Goal: Task Accomplishment & Management: Complete application form

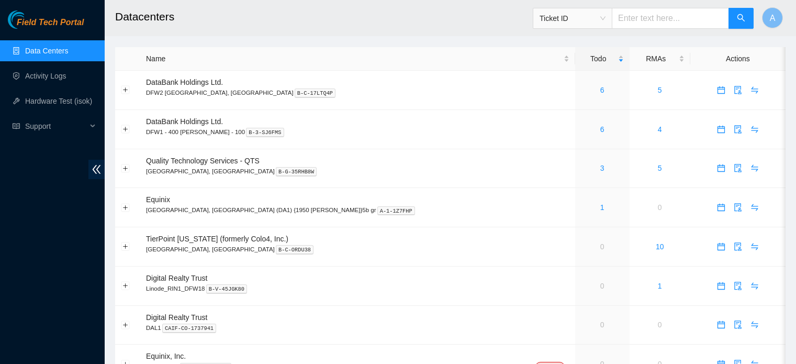
scroll to position [36, 0]
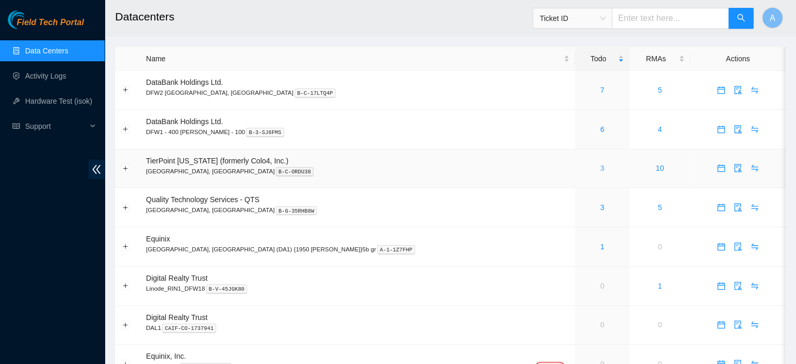
click at [601, 165] on link "3" at bounding box center [603, 168] width 4 height 8
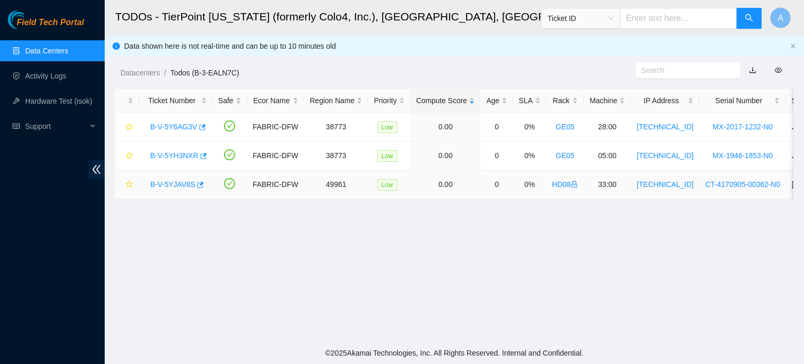
click at [186, 184] on link "B-V-5YJAV8S" at bounding box center [172, 184] width 45 height 8
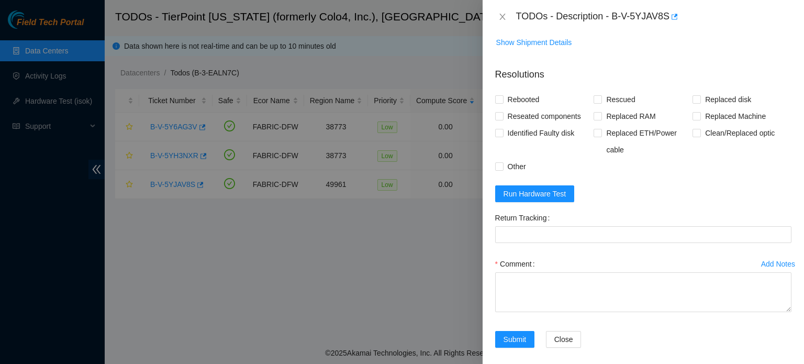
scroll to position [464, 0]
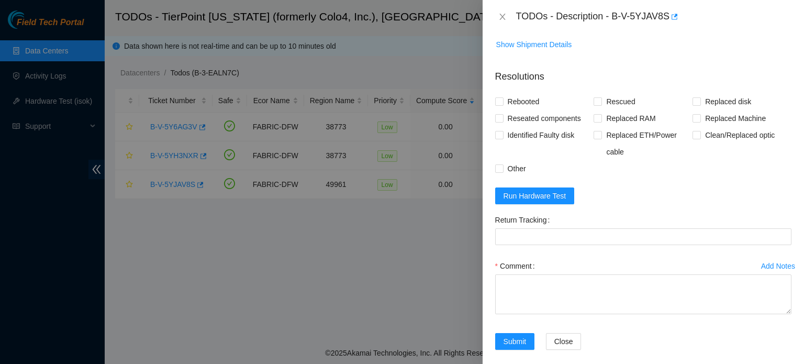
click at [532, 25] on span "Show Ticket History" at bounding box center [528, 19] width 64 height 12
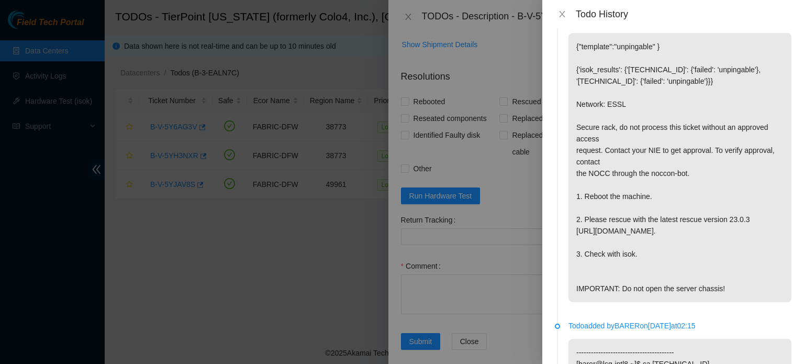
scroll to position [0, 0]
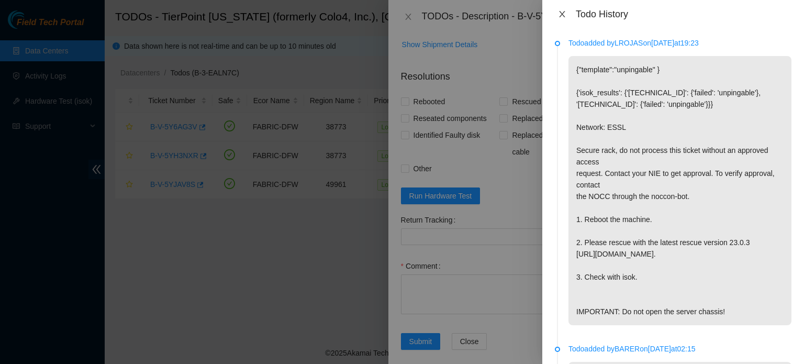
click at [567, 15] on button "Close" at bounding box center [562, 14] width 15 height 10
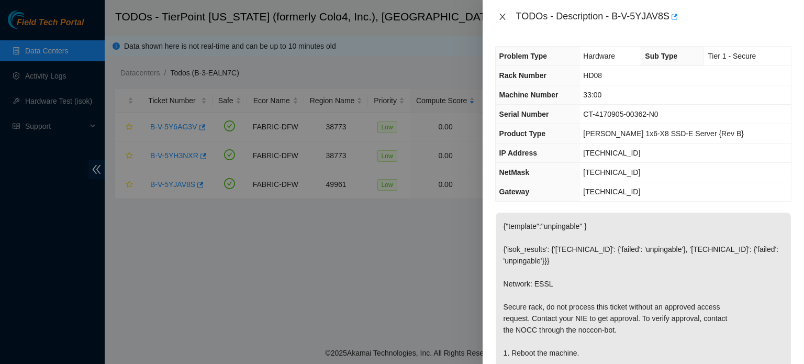
click at [502, 16] on icon "close" at bounding box center [503, 17] width 6 height 6
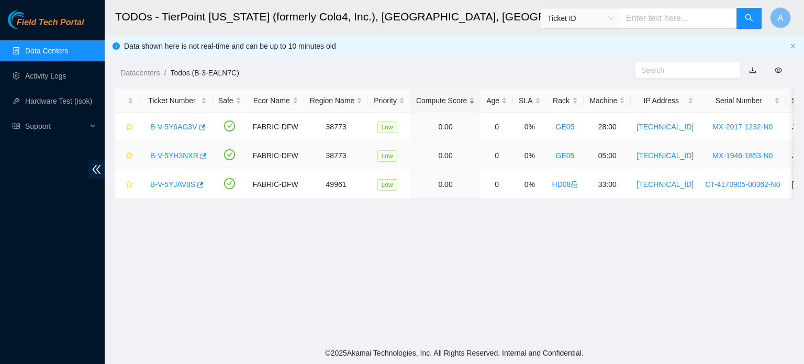
click at [174, 160] on link "B-V-5YH3NXR" at bounding box center [174, 155] width 48 height 8
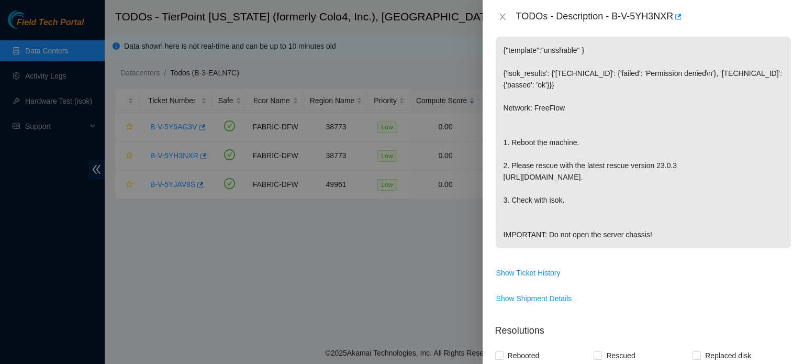
scroll to position [177, 0]
click at [506, 15] on icon "close" at bounding box center [503, 17] width 8 height 8
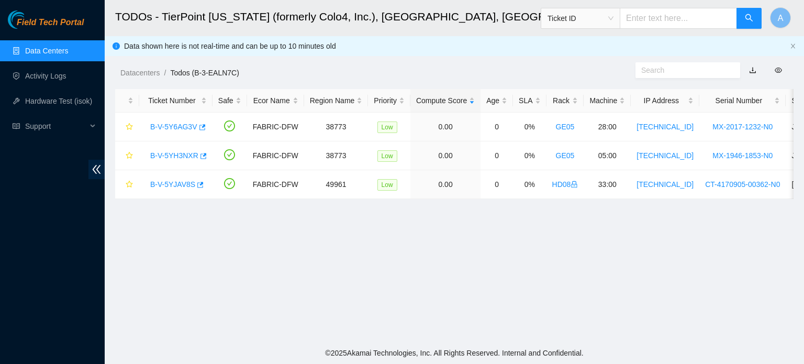
scroll to position [193, 0]
click at [182, 126] on link "B-V-5Y6AG3V" at bounding box center [173, 127] width 47 height 8
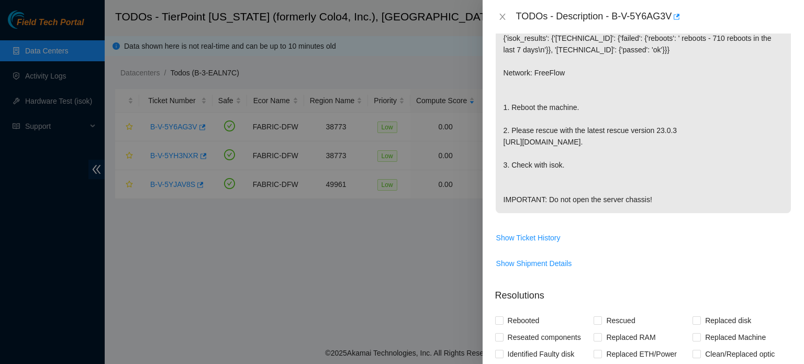
scroll to position [222, 0]
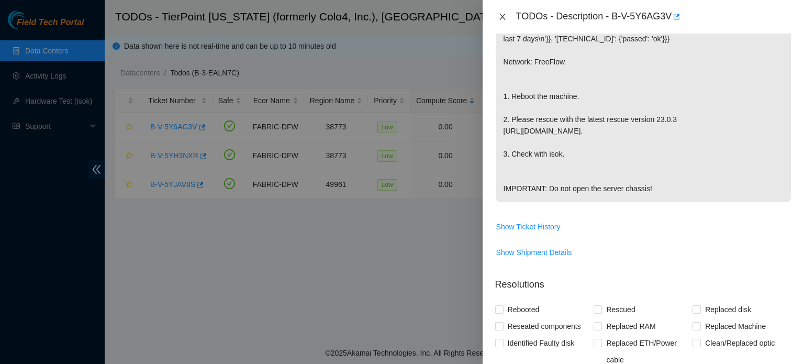
click at [497, 18] on button "Close" at bounding box center [502, 17] width 15 height 10
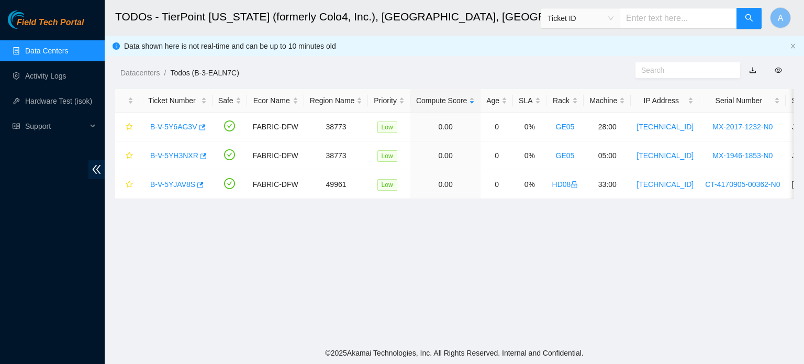
scroll to position [238, 0]
click at [59, 51] on link "Data Centers" at bounding box center [46, 51] width 43 height 8
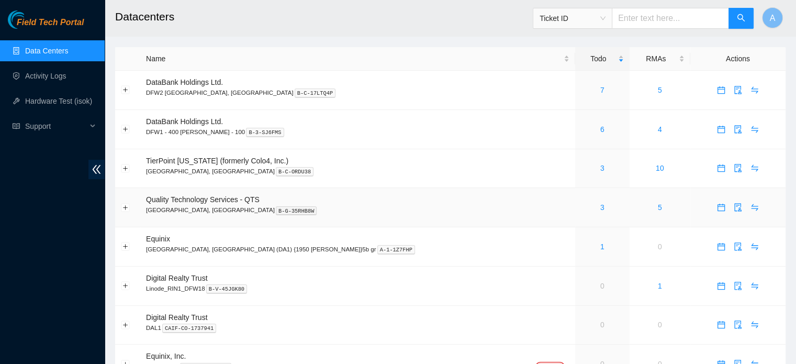
click at [575, 215] on td "3" at bounding box center [602, 207] width 54 height 39
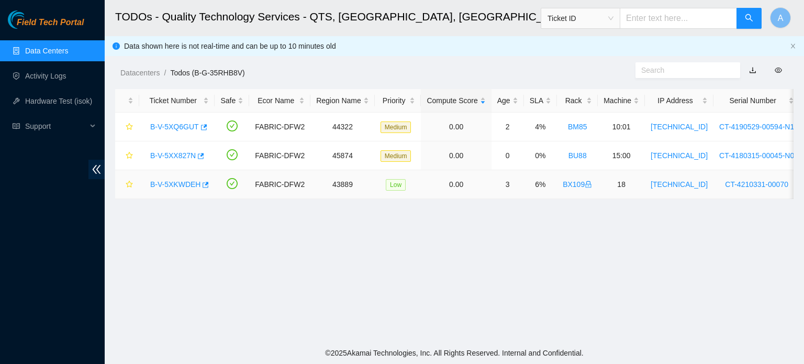
click at [168, 183] on link "B-V-5XKWDEH" at bounding box center [175, 184] width 50 height 8
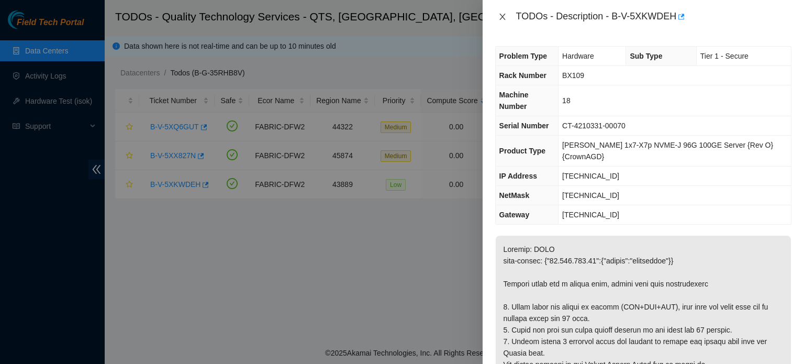
click at [501, 16] on icon "close" at bounding box center [503, 17] width 8 height 8
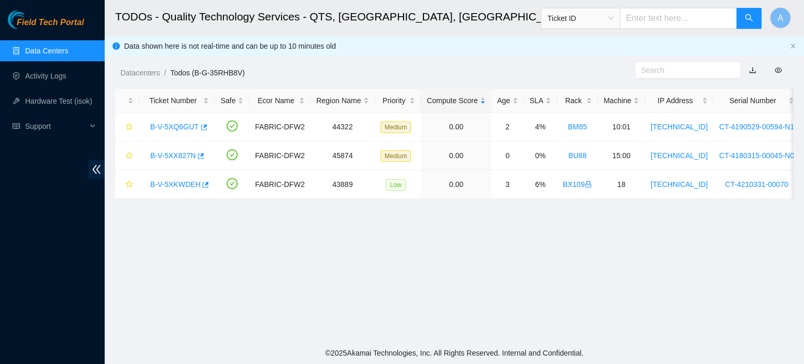
click at [40, 47] on link "Data Centers" at bounding box center [46, 51] width 43 height 8
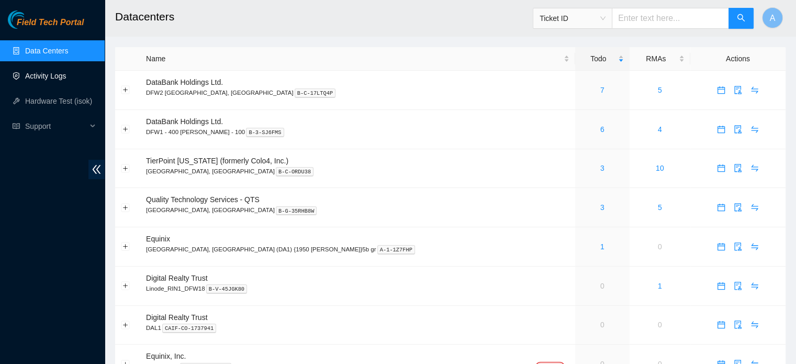
click at [67, 72] on link "Activity Logs" at bounding box center [45, 76] width 41 height 8
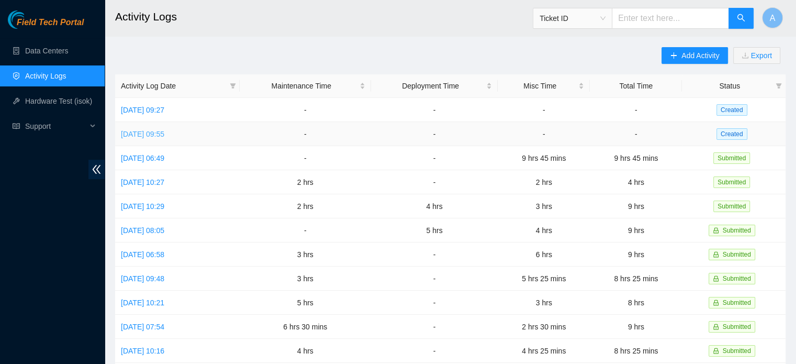
click at [162, 135] on link "Fri, 10 Oct 2025 09:55" at bounding box center [142, 134] width 43 height 8
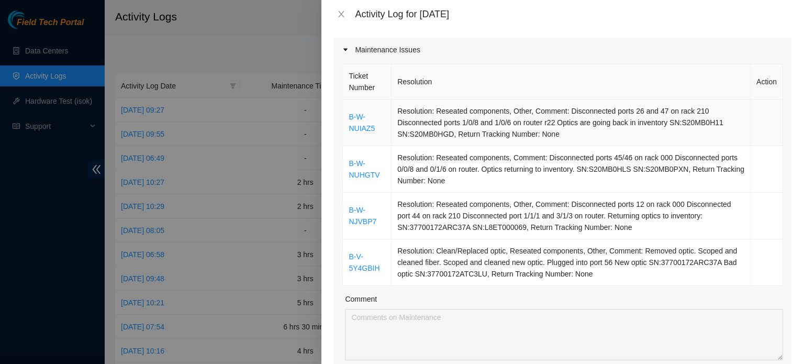
scroll to position [129, 0]
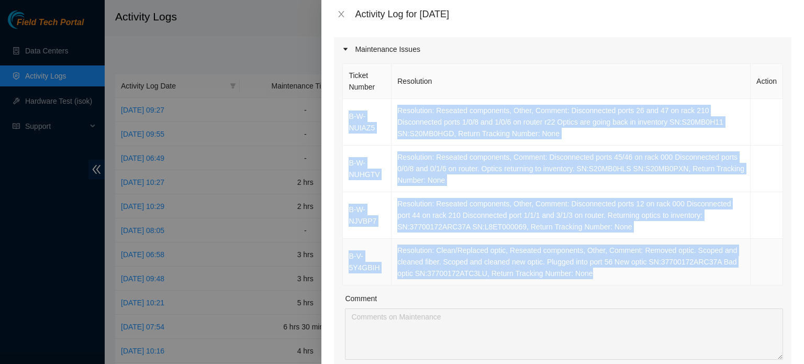
drag, startPoint x: 346, startPoint y: 112, endPoint x: 754, endPoint y: 281, distance: 442.1
click at [754, 281] on tbody "B-W-NUIAZ5 Resolution: Reseated components, Other, Comment: Disconnected ports …" at bounding box center [563, 192] width 440 height 186
copy tbody "B-W-NUIAZ5 Resolution: Reseated components, Other, Comment: Disconnected ports …"
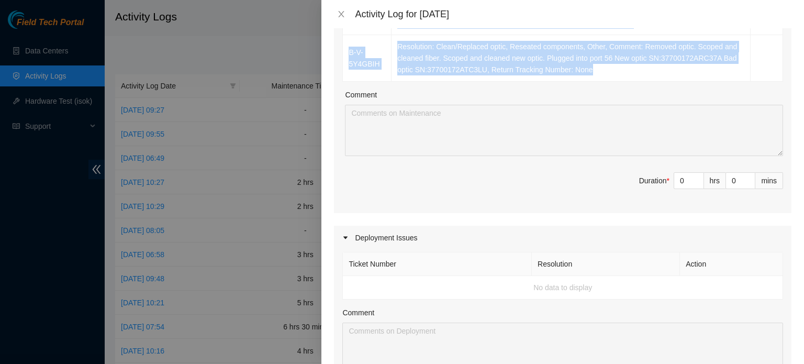
scroll to position [333, 0]
type input "1"
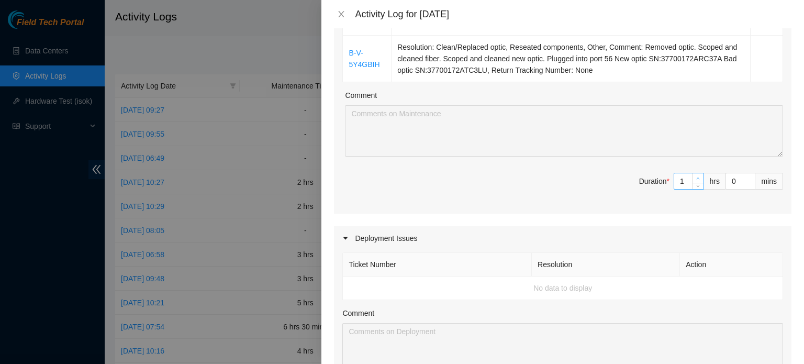
click at [695, 176] on span "up" at bounding box center [698, 178] width 6 height 6
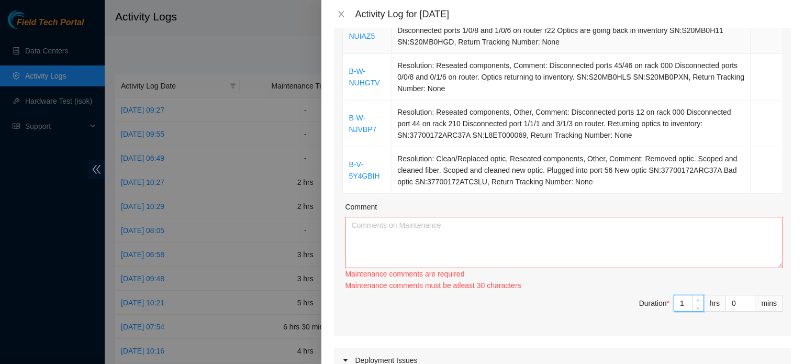
scroll to position [222, 0]
type input "2"
click at [696, 298] on icon "up" at bounding box center [698, 300] width 4 height 4
type input "3"
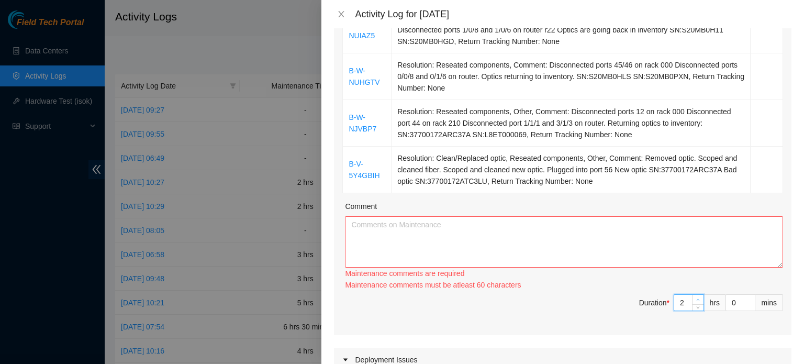
type input "3"
click at [696, 298] on icon "up" at bounding box center [698, 300] width 4 height 4
type input "4"
click at [696, 298] on icon "up" at bounding box center [698, 300] width 4 height 4
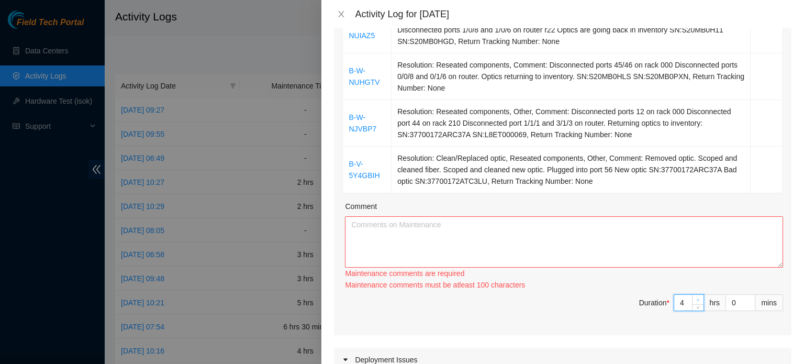
type input "3"
click at [692, 304] on span "Decrease Value" at bounding box center [698, 307] width 12 height 6
type input "4"
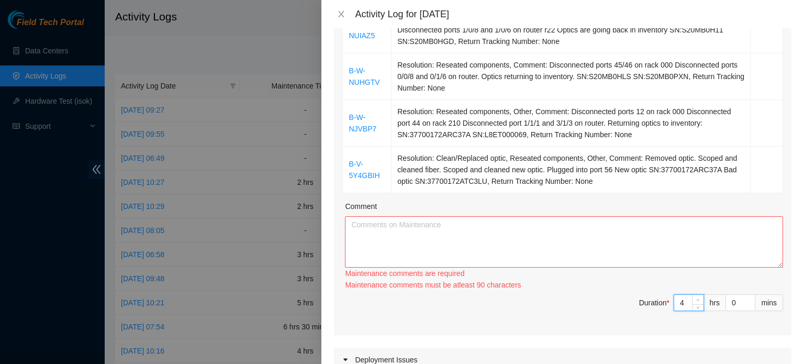
click at [694, 297] on span "Increase Value" at bounding box center [698, 299] width 12 height 9
type input "5"
click at [694, 297] on span "Increase Value" at bounding box center [698, 299] width 12 height 9
type input "6"
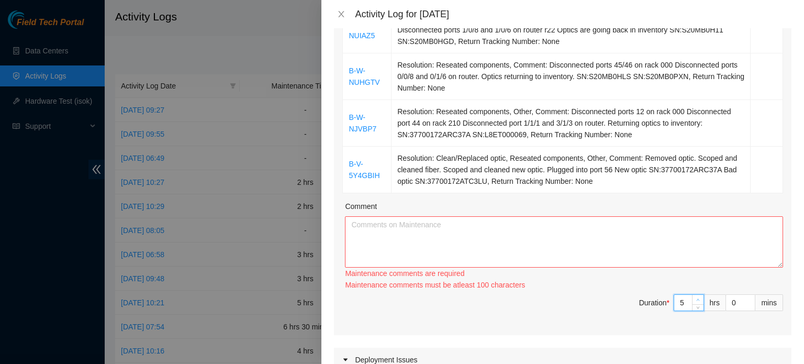
type input "6"
click at [694, 297] on span "Increase Value" at bounding box center [698, 299] width 12 height 9
type input "7"
click at [694, 297] on span "Increase Value" at bounding box center [698, 299] width 12 height 9
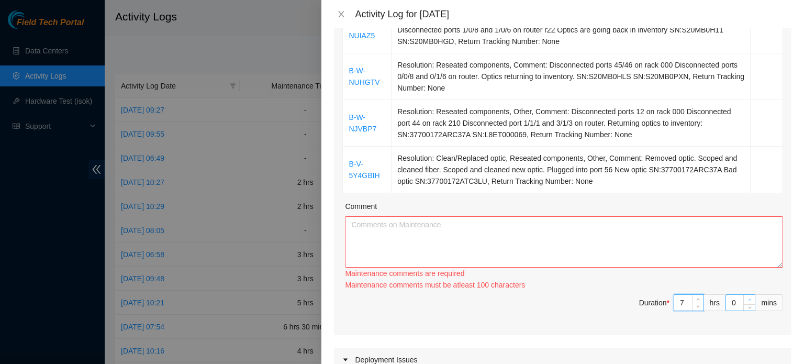
type input "1"
click at [744, 295] on span "Increase Value" at bounding box center [750, 299] width 12 height 9
type input "2"
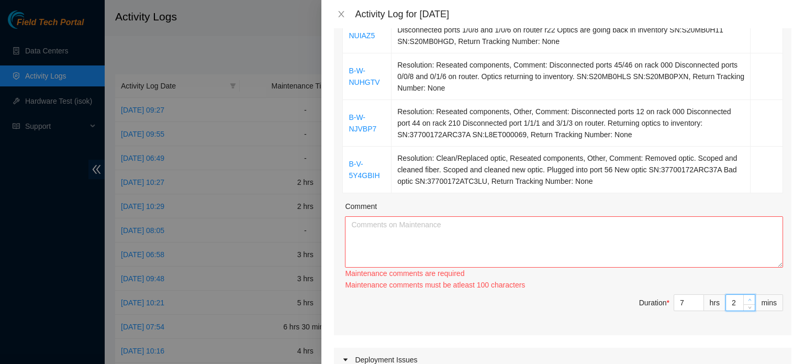
click at [744, 295] on span "Increase Value" at bounding box center [750, 299] width 12 height 9
type input "3"
click at [744, 295] on span "Increase Value" at bounding box center [750, 299] width 12 height 9
type input "4"
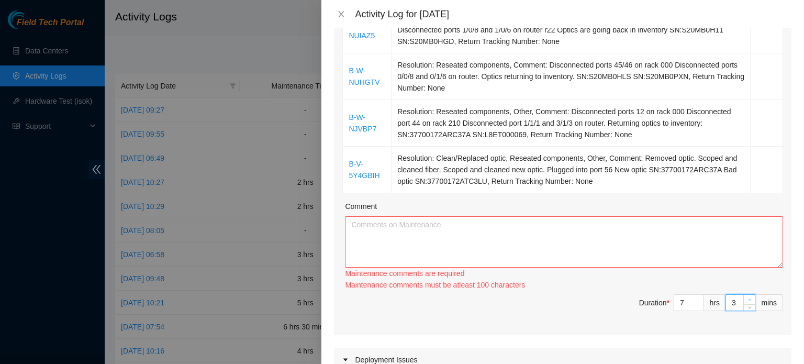
type input "4"
click at [744, 295] on span "Increase Value" at bounding box center [750, 299] width 12 height 9
type input "5"
click at [744, 295] on span "Increase Value" at bounding box center [750, 299] width 12 height 9
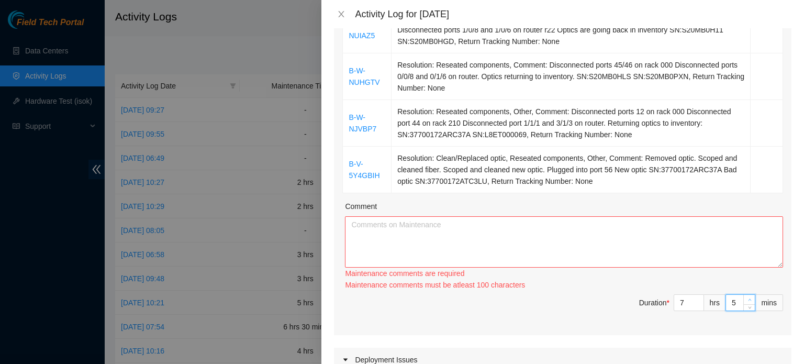
type input "6"
click at [744, 295] on span "Increase Value" at bounding box center [750, 299] width 12 height 9
type input "0"
type input "3"
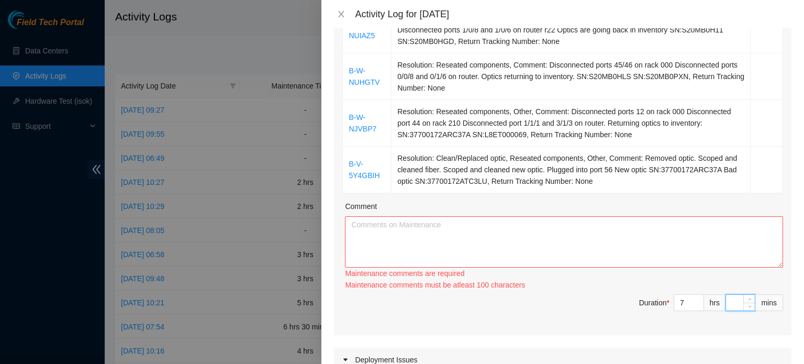
type input "3"
type input "30"
click at [573, 285] on div "Maintenance comments must be atleast 100 characters" at bounding box center [564, 285] width 438 height 12
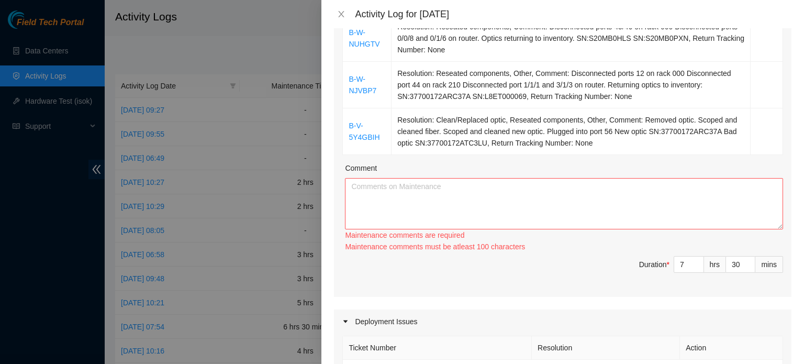
scroll to position [261, 0]
click at [502, 184] on textarea "Comment" at bounding box center [564, 202] width 438 height 51
paste textarea "B-W-NUIAZ5 Resolution: Reseated components, Other, Comment: Disconnected ports …"
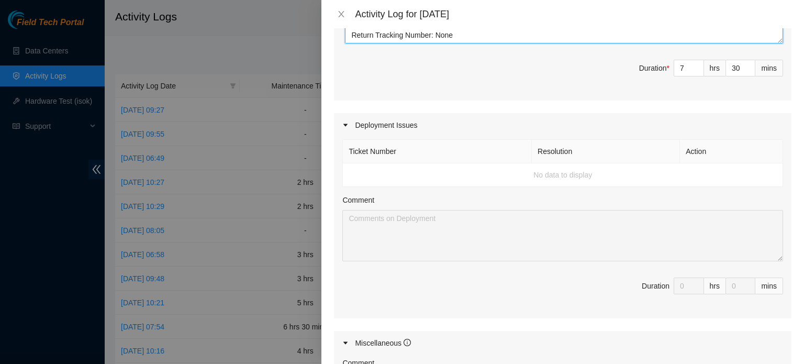
scroll to position [627, 0]
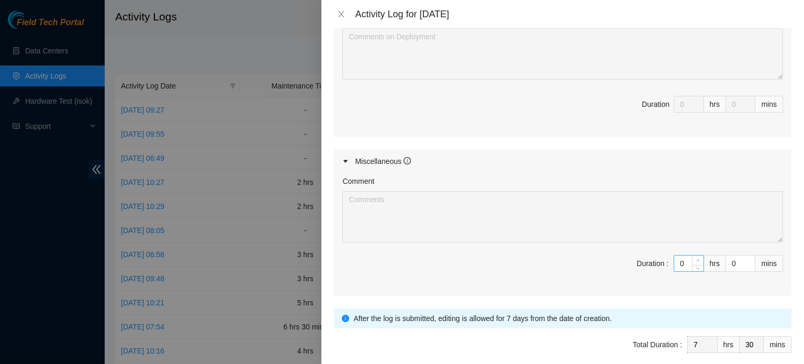
type textarea "B-W-NUIAZ5 Resolution: Reseated components, Other, Comment: Disconnected ports …"
type input "1"
type input "8"
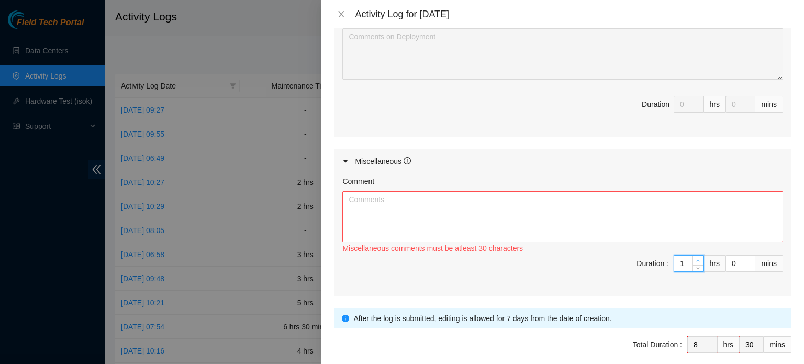
type input "2"
type input "9"
drag, startPoint x: 690, startPoint y: 258, endPoint x: 589, endPoint y: 276, distance: 103.2
click at [589, 276] on span "Duration : 2 hrs 0 mins" at bounding box center [562, 269] width 441 height 29
click at [524, 197] on textarea "Comment" at bounding box center [562, 216] width 441 height 51
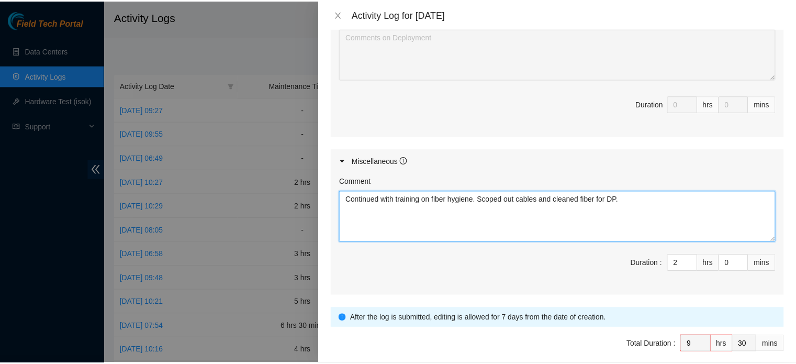
scroll to position [670, 0]
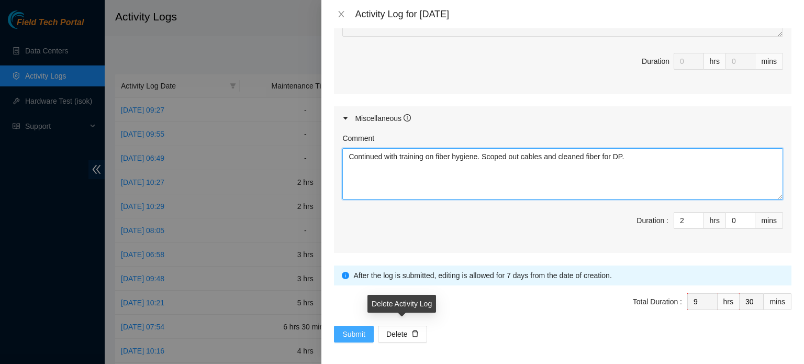
type textarea "Continued with training on fiber hygiene. Scoped out cables and cleaned fiber f…"
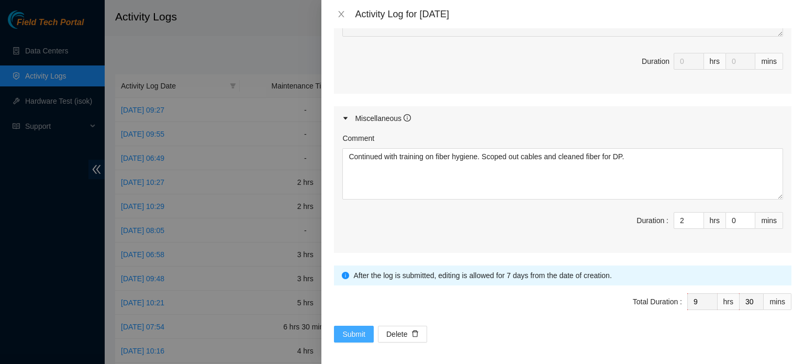
click at [367, 330] on button "Submit" at bounding box center [354, 334] width 40 height 17
